Goal: Navigation & Orientation: Find specific page/section

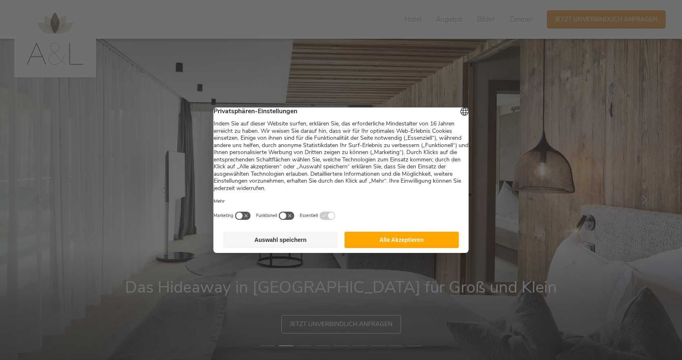
click at [277, 240] on button "Auswahl speichern" at bounding box center [281, 240] width 115 height 16
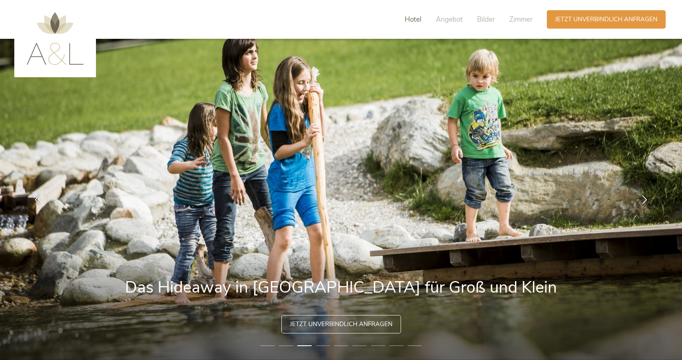
click at [411, 20] on span "Hotel" at bounding box center [413, 19] width 17 height 9
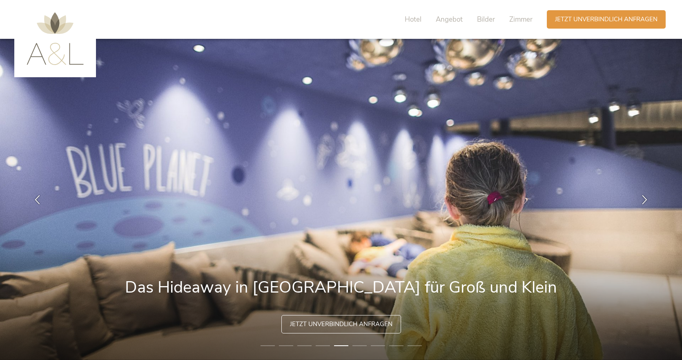
click at [56, 31] on img at bounding box center [55, 38] width 57 height 53
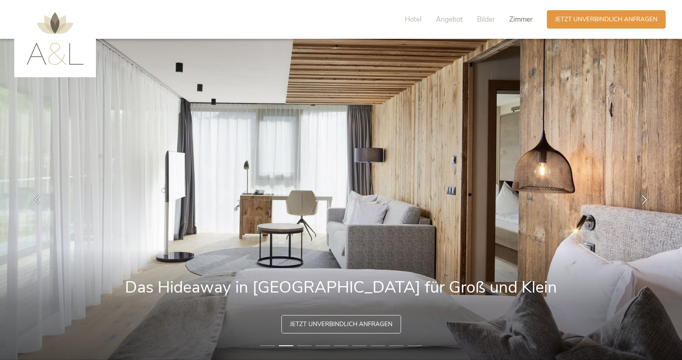
click at [522, 19] on span "Zimmer" at bounding box center [521, 19] width 23 height 9
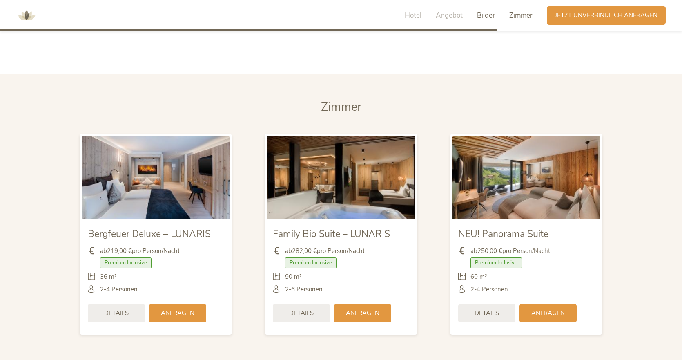
scroll to position [1918, 0]
